Goal: Task Accomplishment & Management: Use online tool/utility

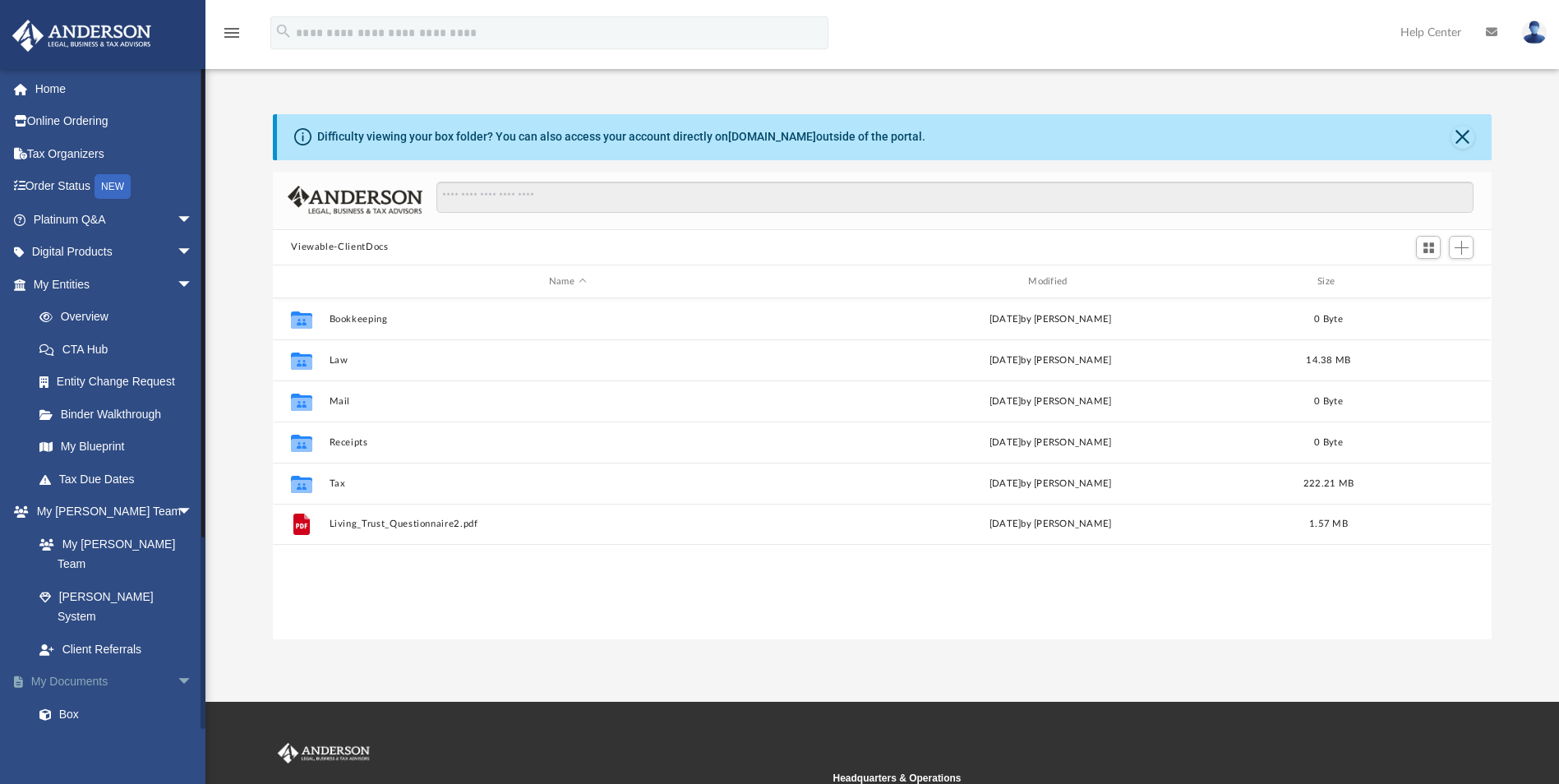
scroll to position [361, 1206]
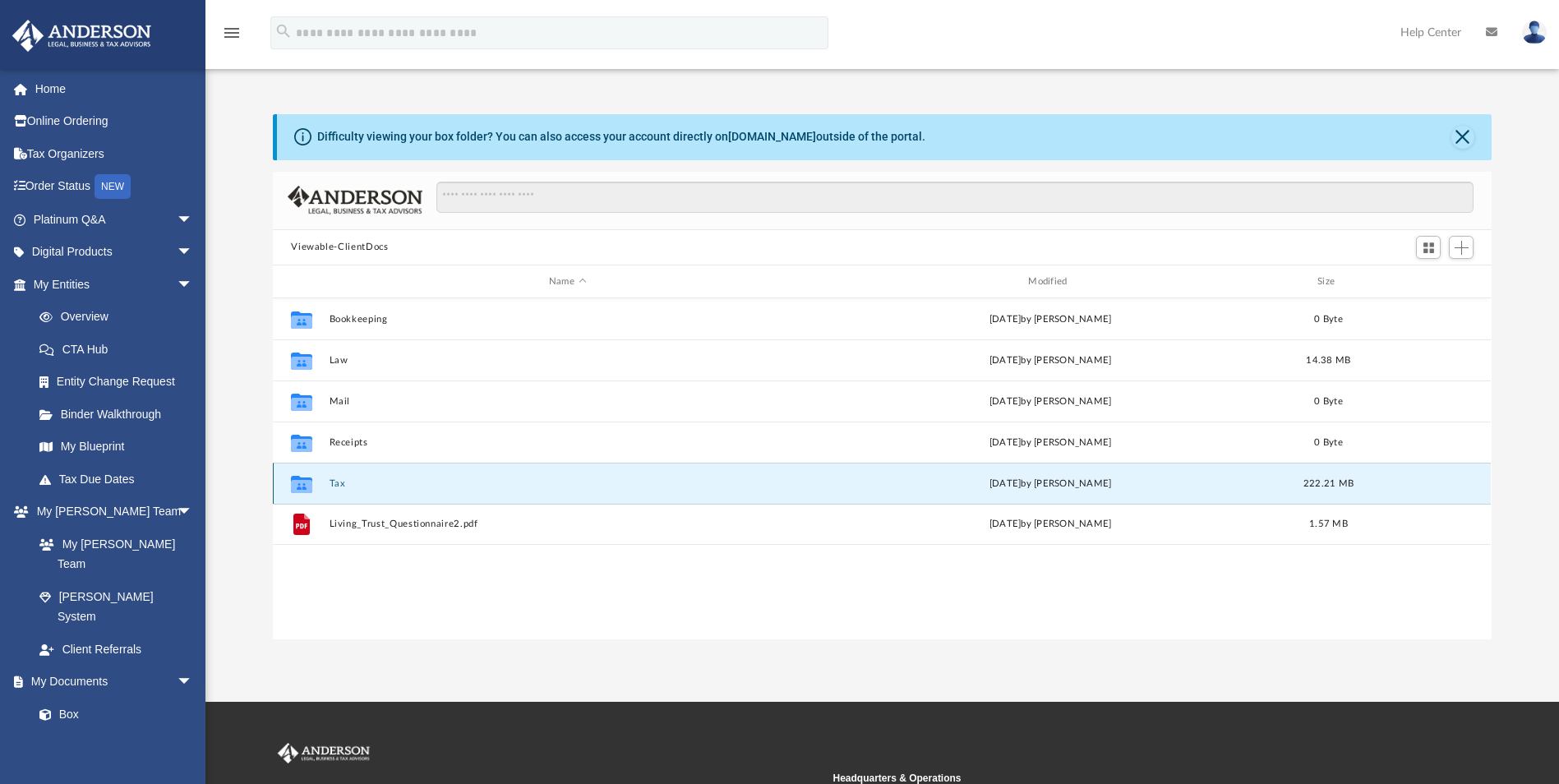
click at [341, 480] on button "Tax" at bounding box center [567, 484] width 476 height 11
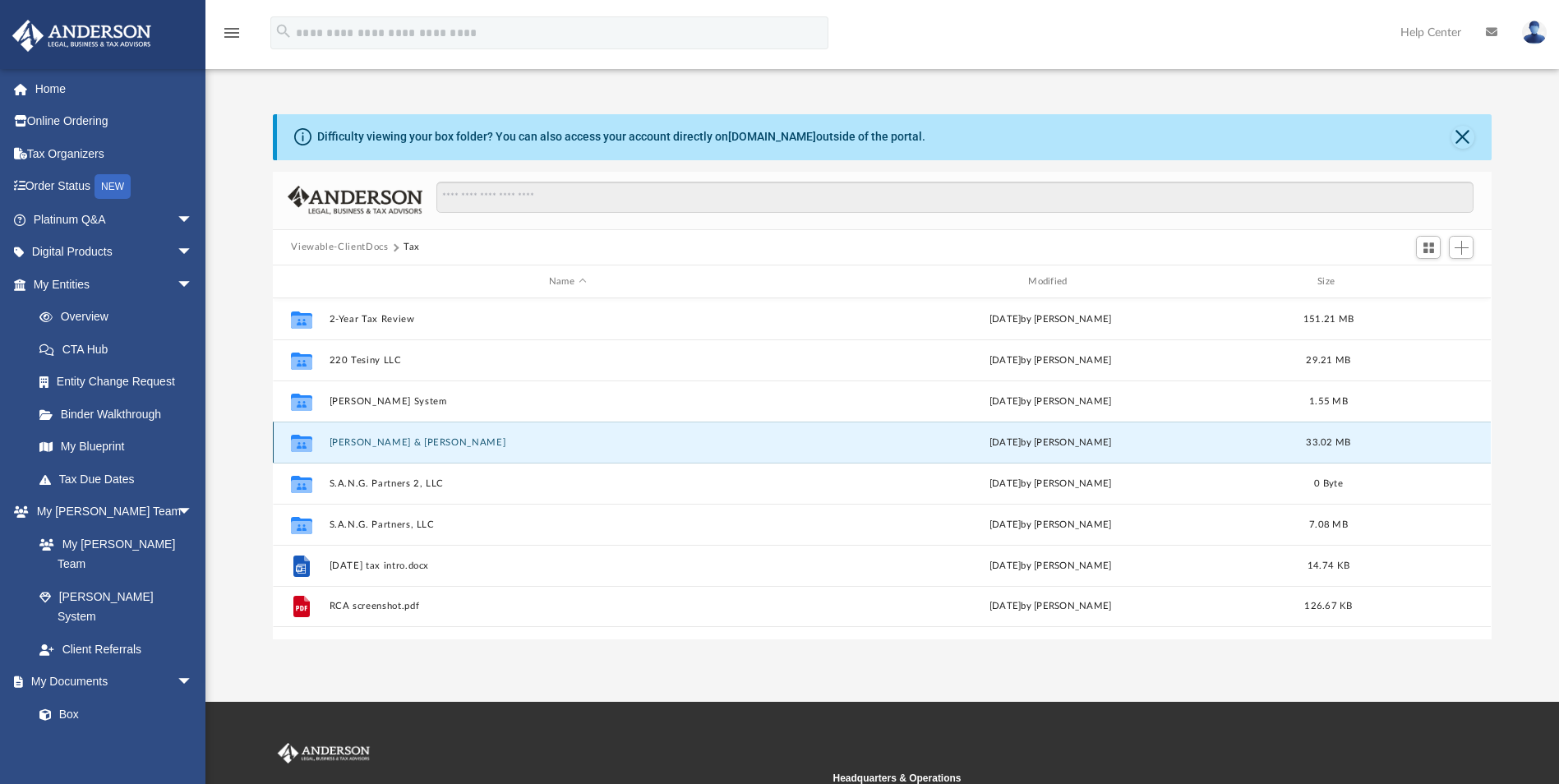
click at [434, 442] on button "[PERSON_NAME] & [PERSON_NAME]" at bounding box center [567, 442] width 476 height 11
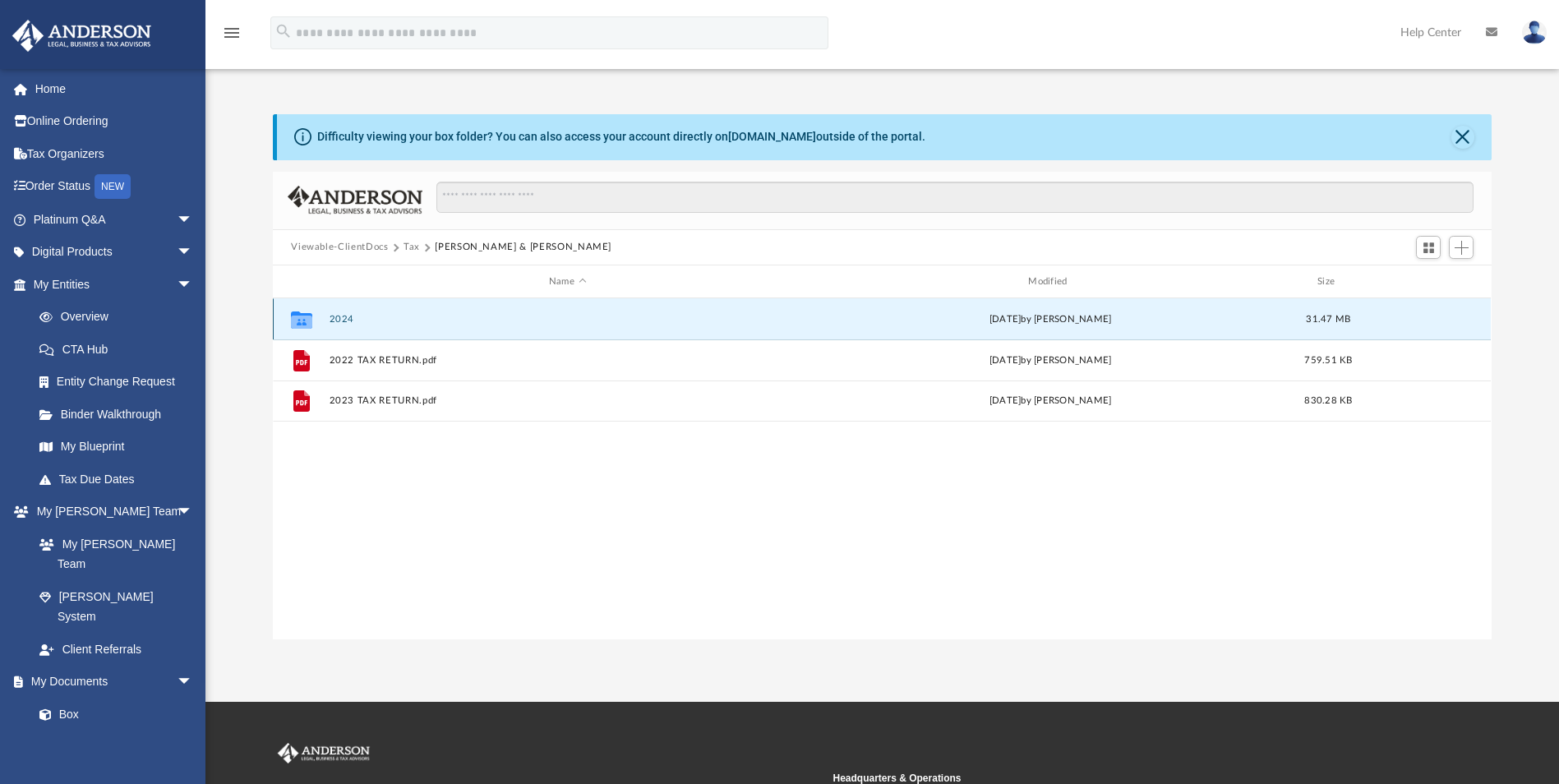
click at [346, 319] on button "2024" at bounding box center [567, 319] width 476 height 11
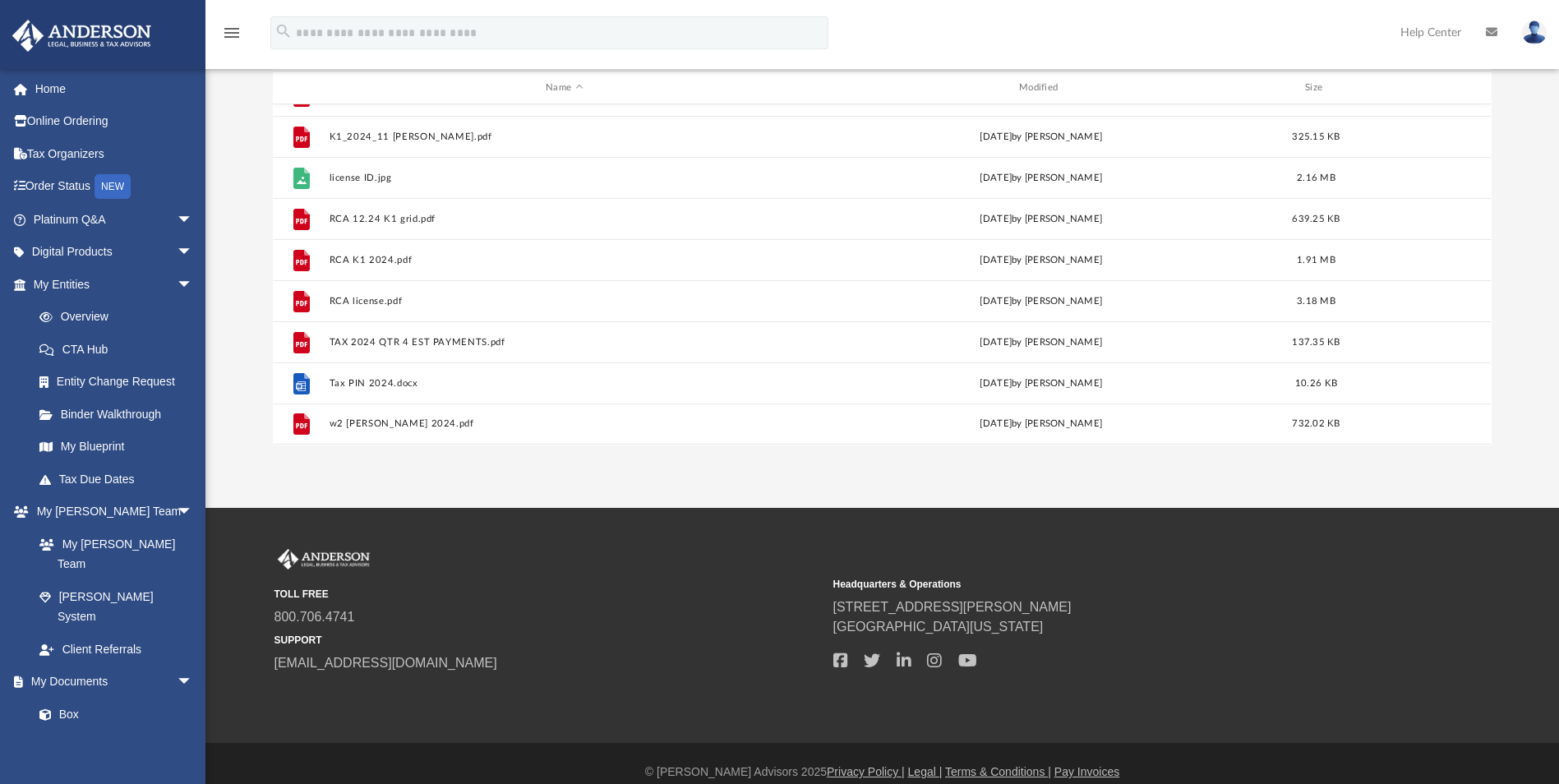
scroll to position [0, 0]
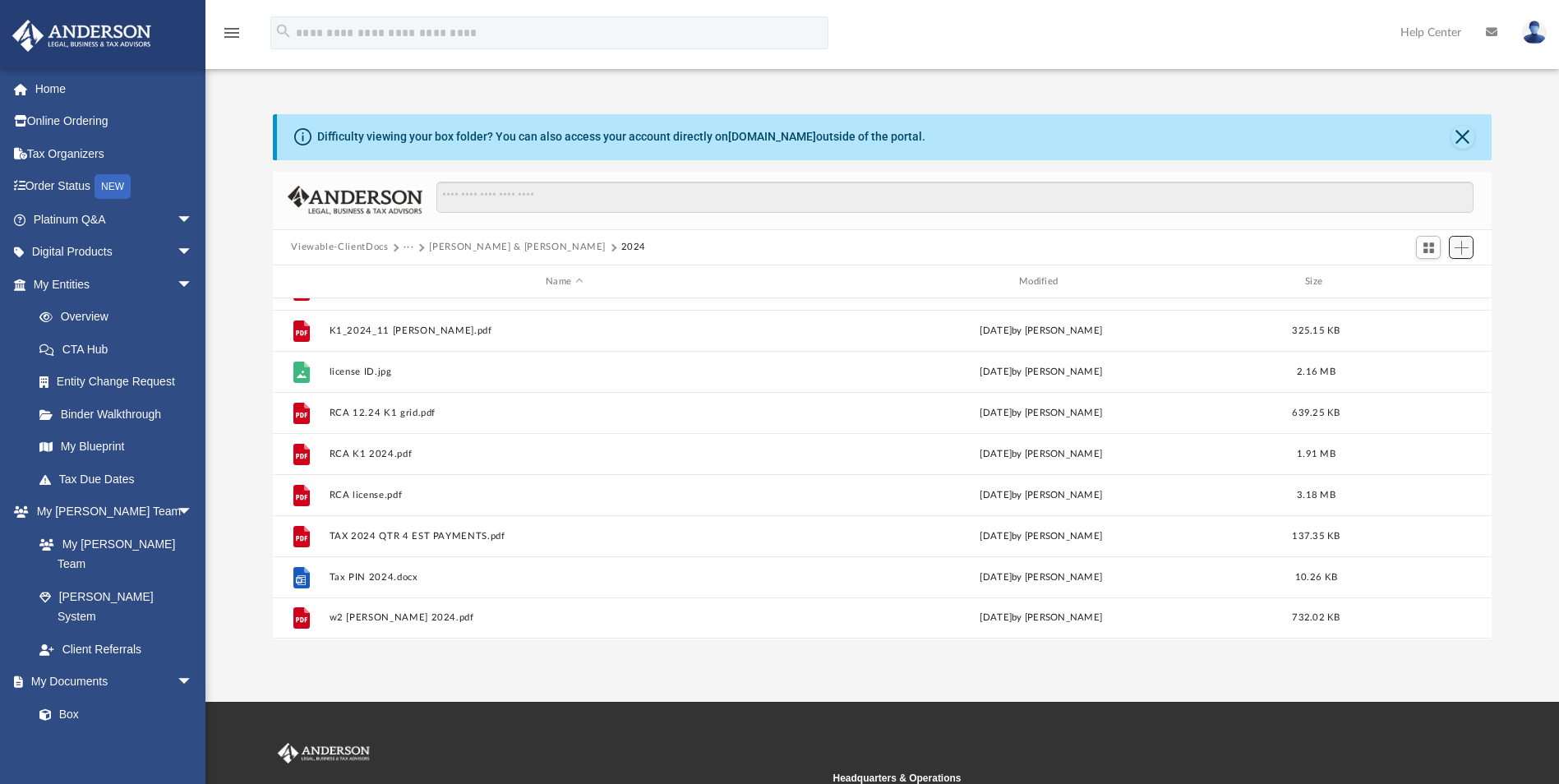
click at [1462, 245] on span "Add" at bounding box center [1462, 248] width 14 height 14
click at [1437, 281] on li "Upload" at bounding box center [1438, 280] width 52 height 17
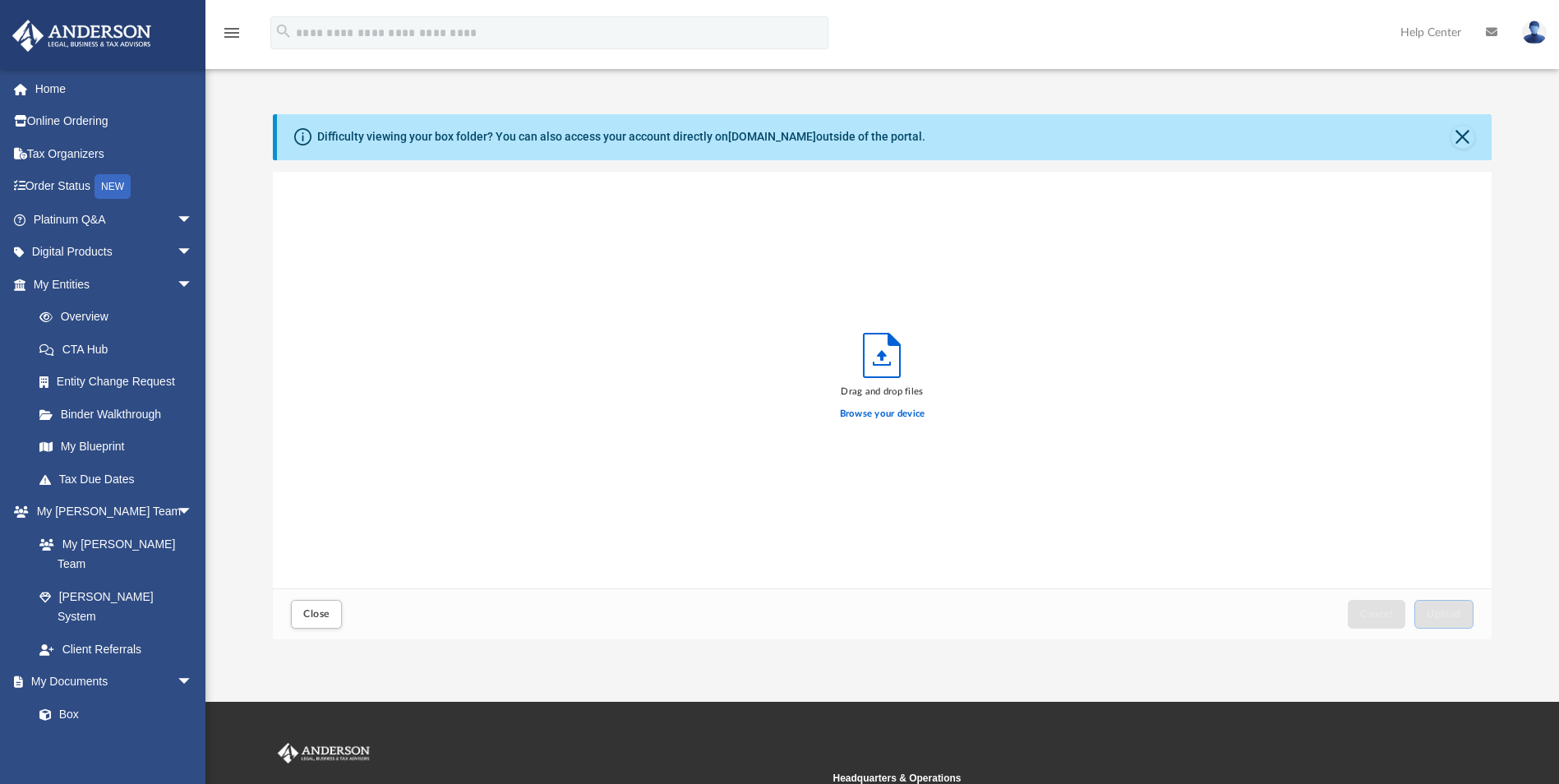
scroll to position [404, 1206]
click at [872, 411] on label "Browse your device" at bounding box center [883, 414] width 85 height 15
click at [0, 0] on input "Browse your device" at bounding box center [0, 0] width 0 height 0
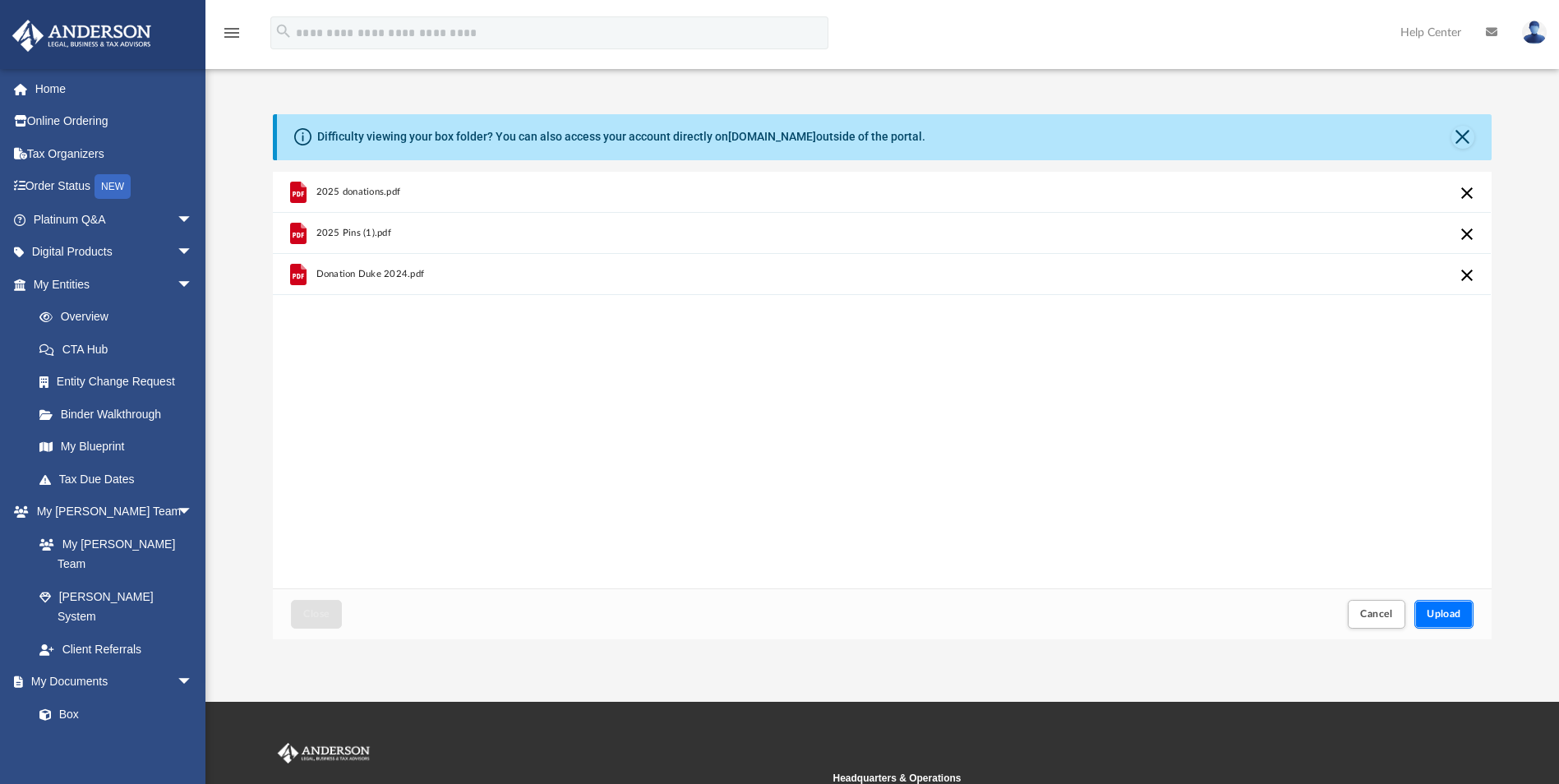
click at [1446, 614] on span "Upload" at bounding box center [1444, 613] width 35 height 10
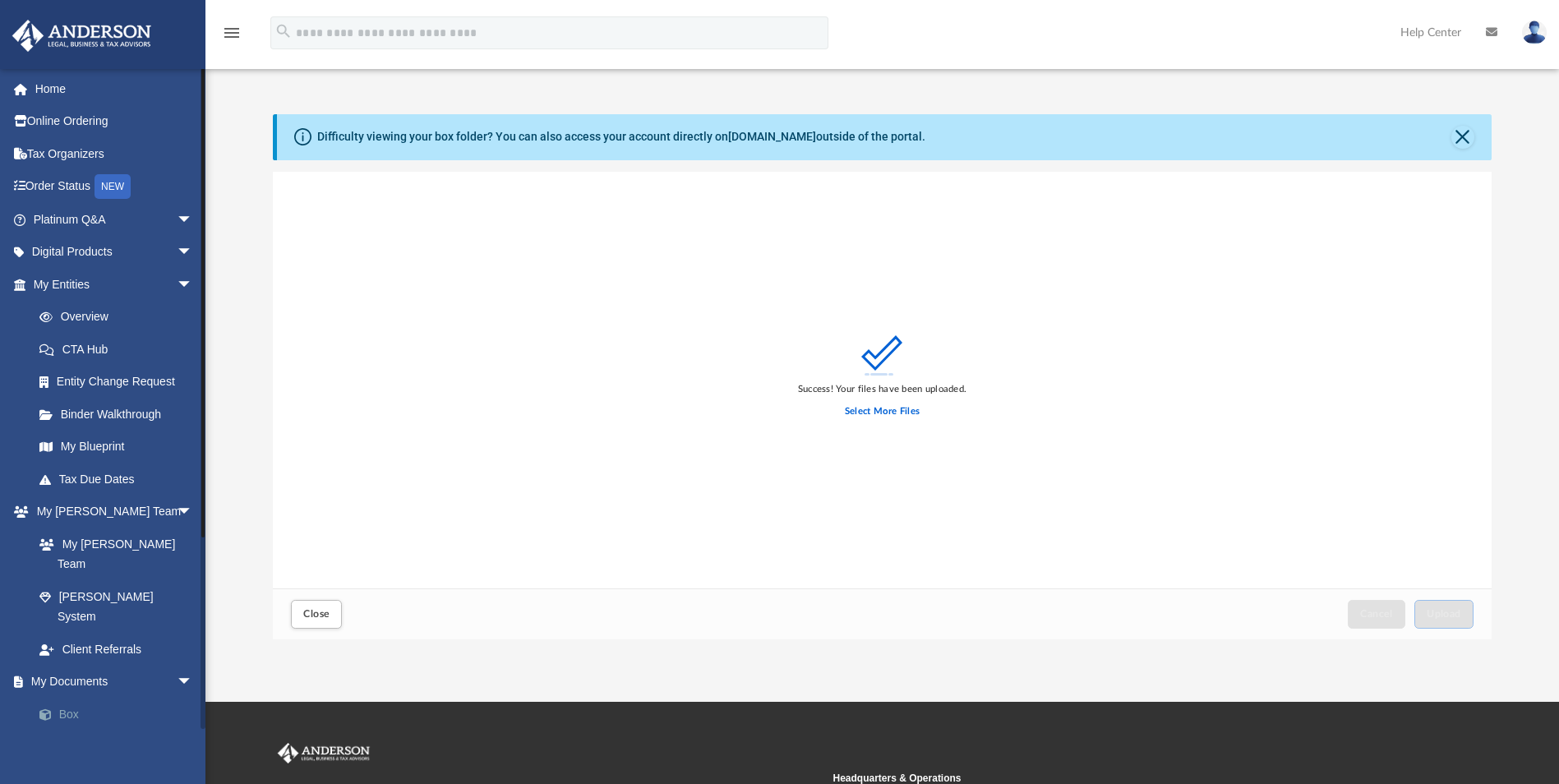
click at [74, 697] on link "Box" at bounding box center [121, 713] width 195 height 33
click at [54, 709] on span at bounding box center [54, 714] width 11 height 12
click at [323, 615] on span "Close" at bounding box center [316, 613] width 27 height 10
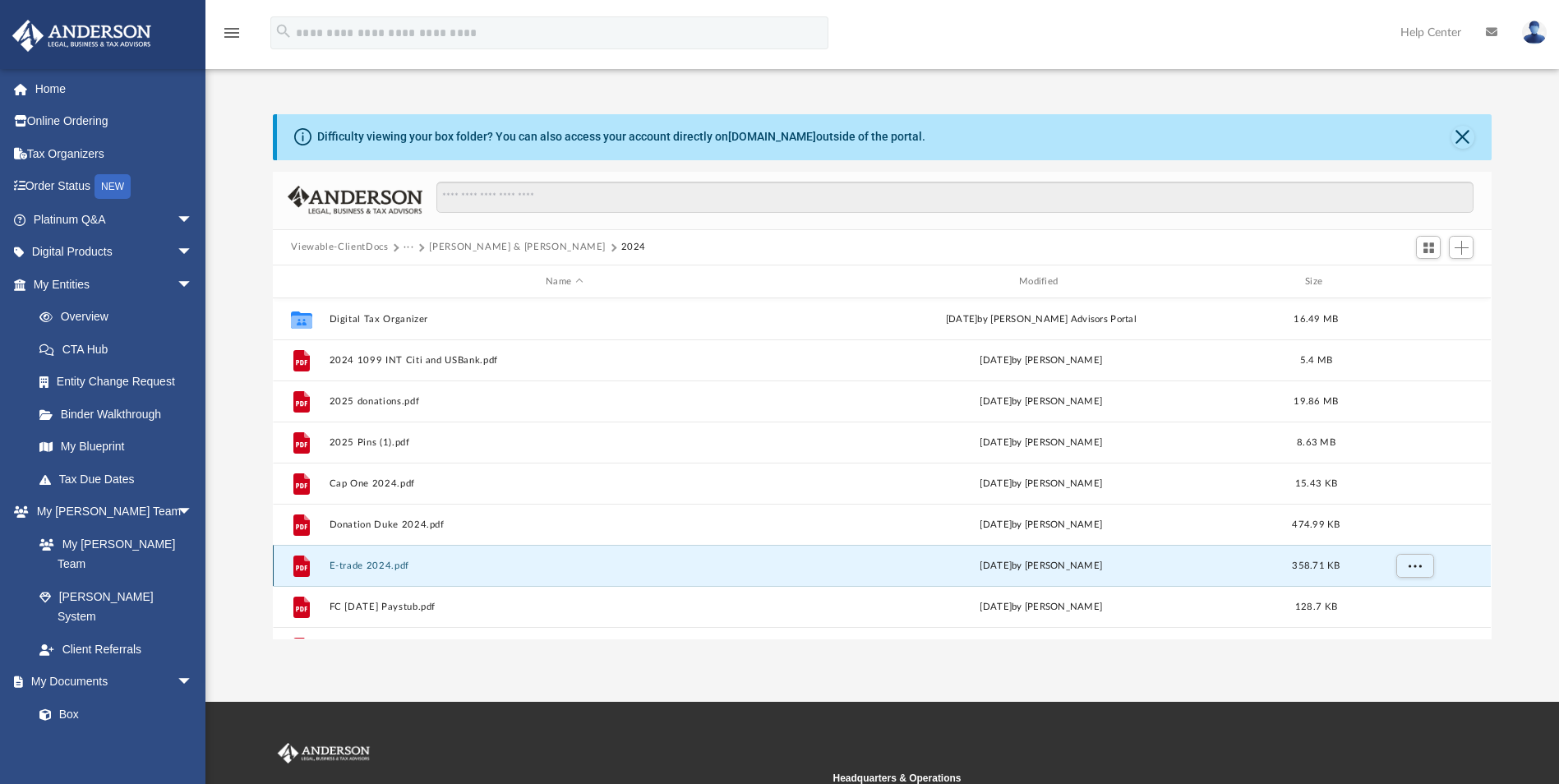
click at [365, 562] on button "E-trade 2024.pdf" at bounding box center [565, 566] width 470 height 11
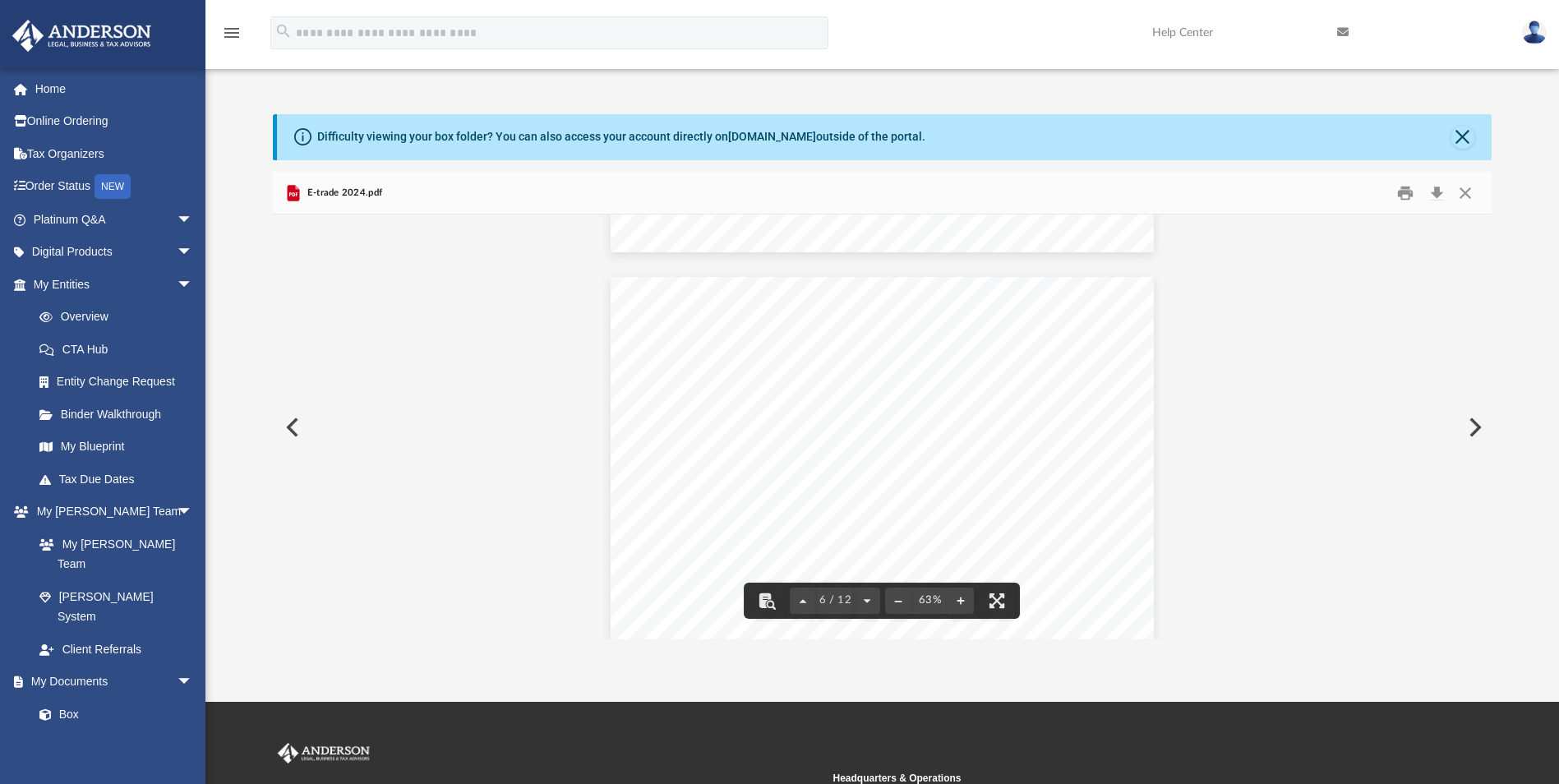
scroll to position [2465, 0]
